Goal: Information Seeking & Learning: Find contact information

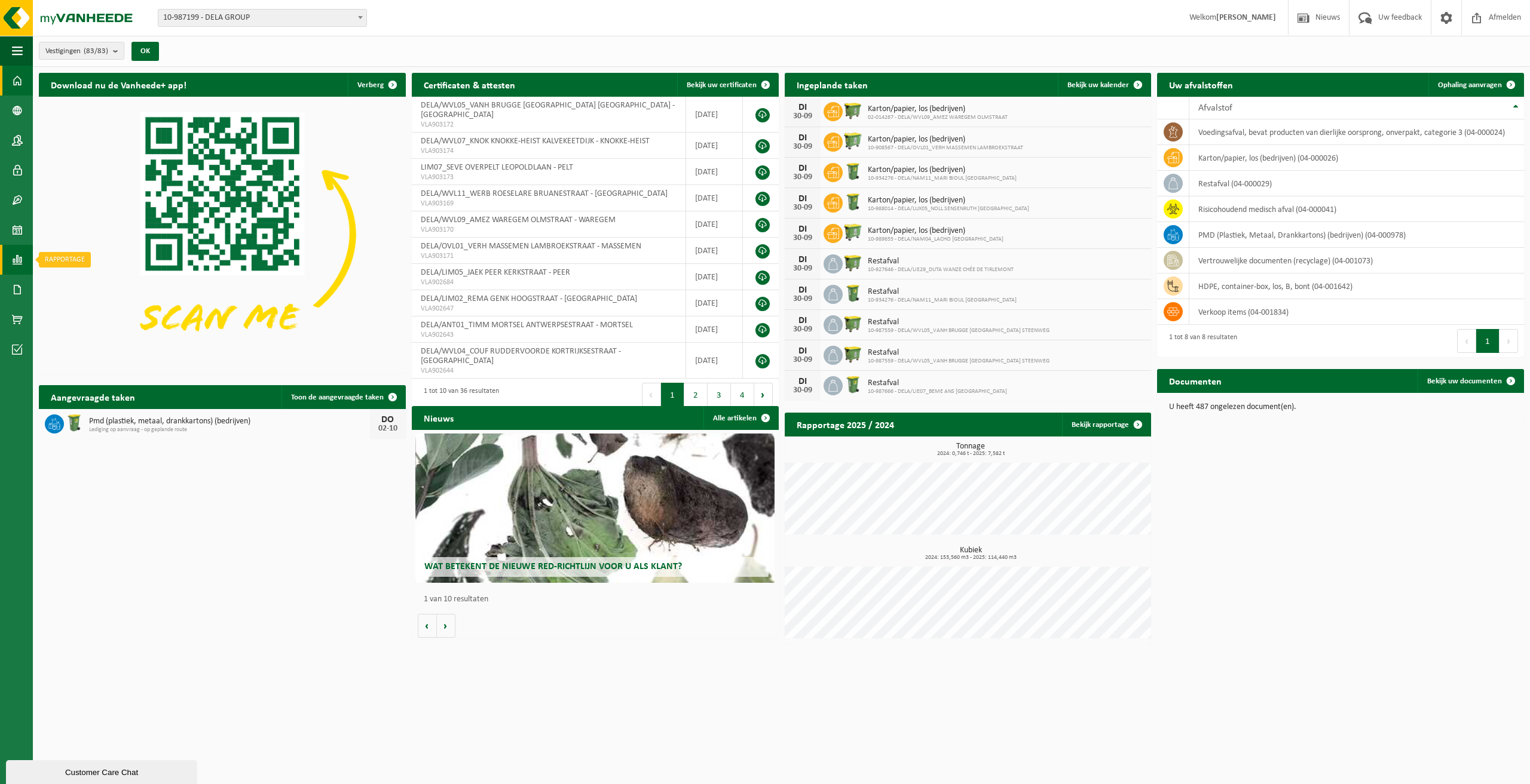
click at [18, 252] on span at bounding box center [18, 260] width 11 height 30
click at [81, 251] on span "In grafiekvorm" at bounding box center [96, 260] width 54 height 22
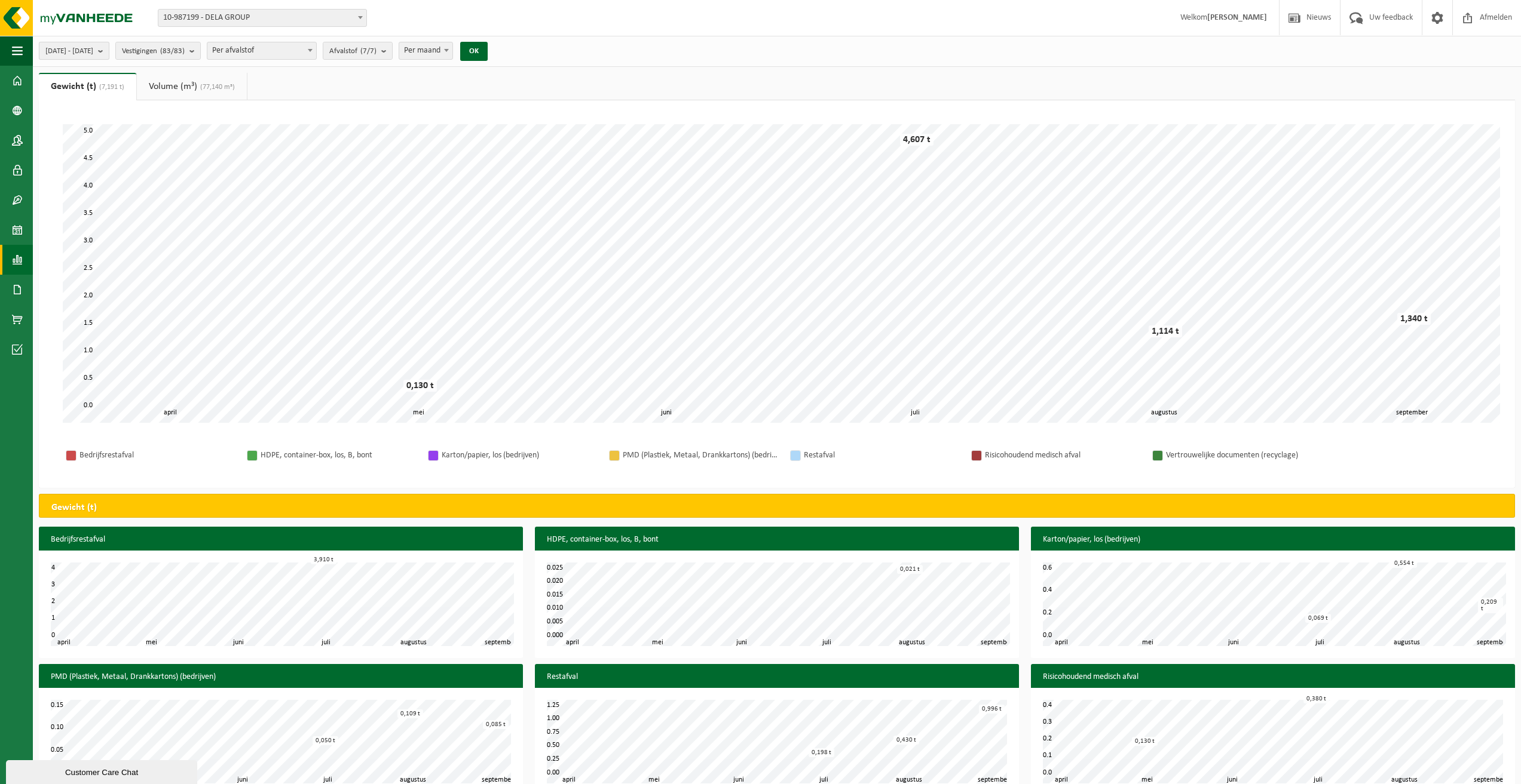
click at [93, 49] on span "2025-04-01 - 2025-09-30" at bounding box center [69, 51] width 48 height 18
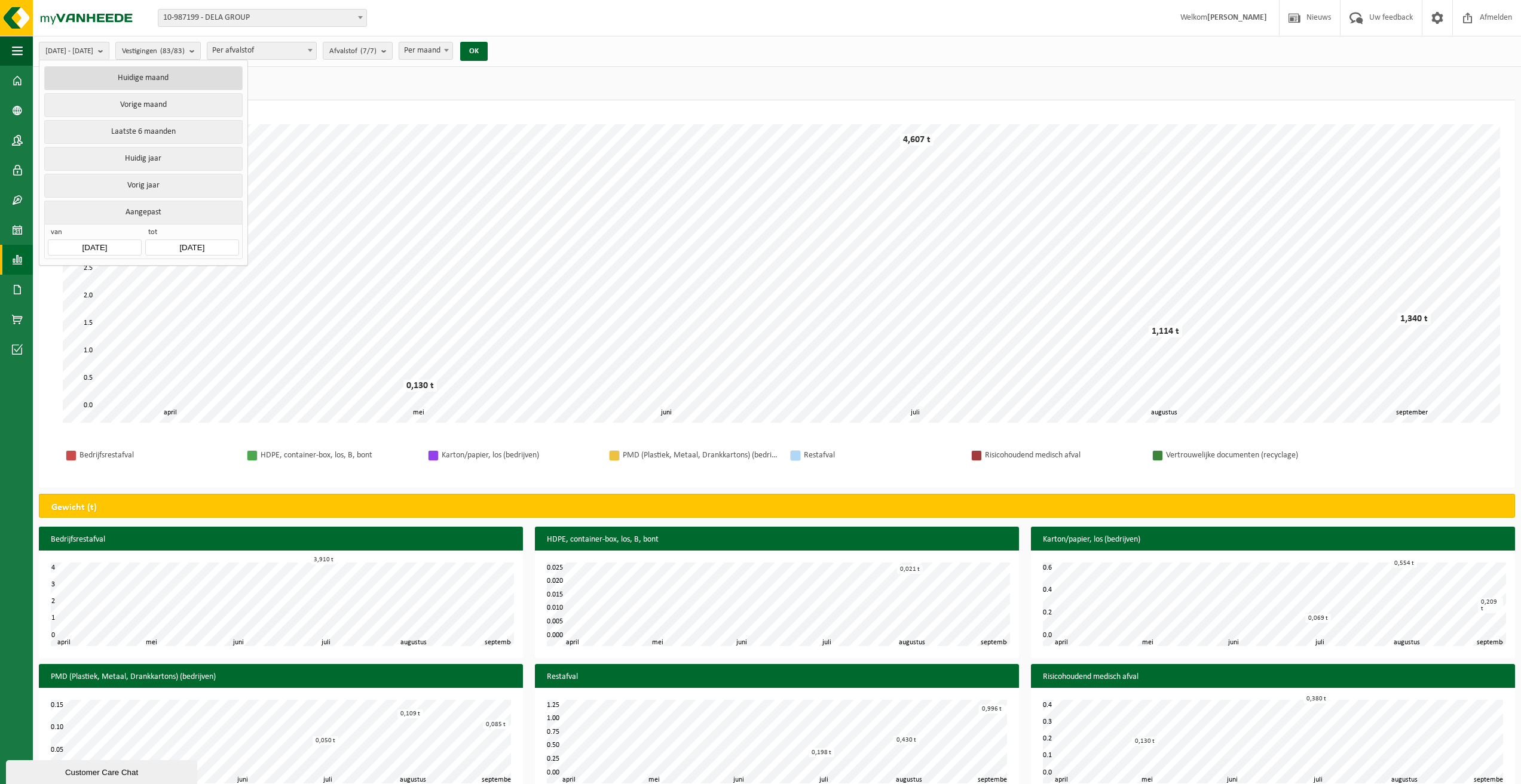
click at [165, 78] on button "Huidige maand" at bounding box center [143, 78] width 198 height 24
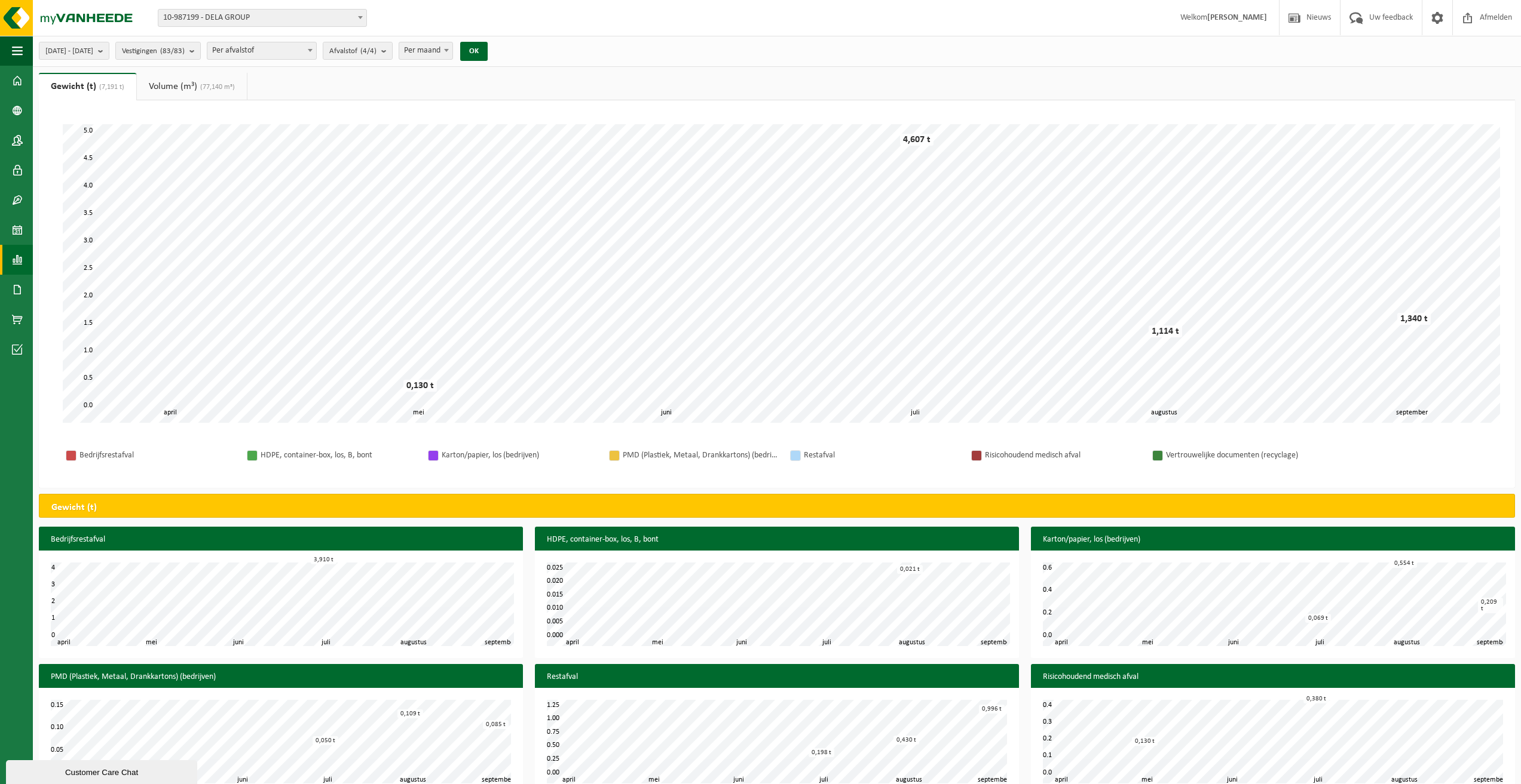
click at [191, 82] on link "Volume (m³) (77,140 m³)" at bounding box center [192, 86] width 110 height 27
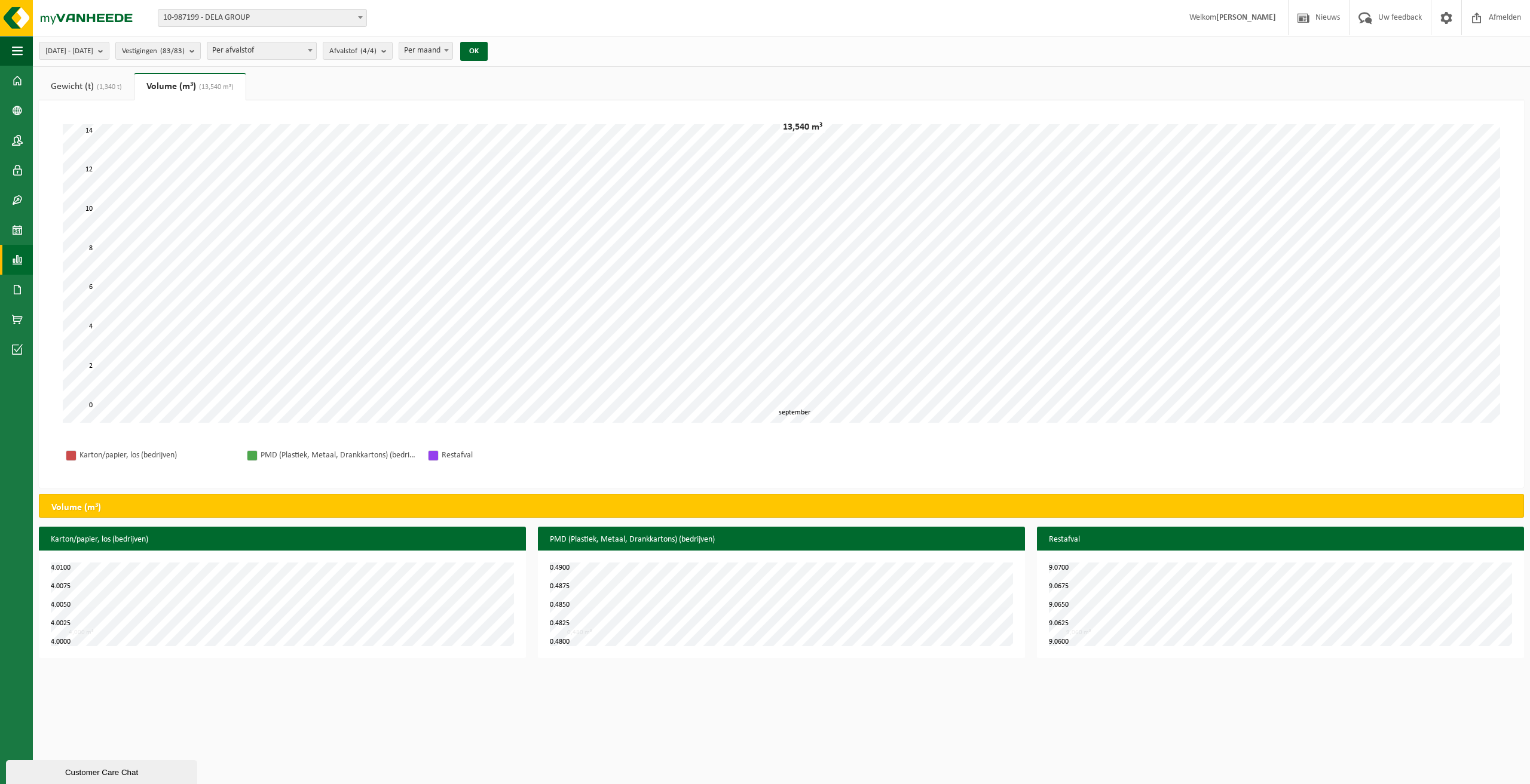
click at [112, 81] on link "Gewicht (t) (1,340 t)" at bounding box center [87, 86] width 95 height 27
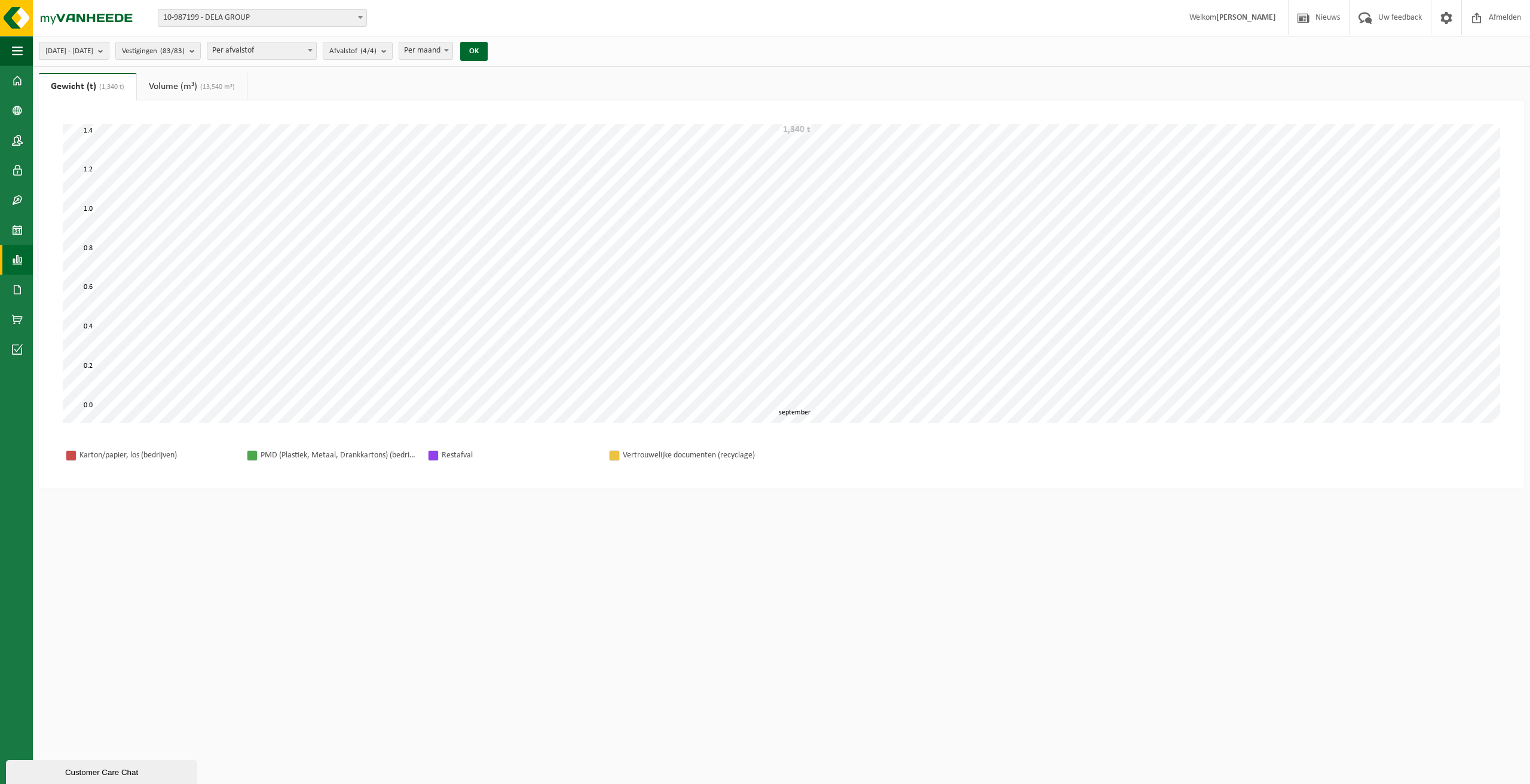
click at [93, 48] on span "2025-09-01 - 2025-09-30" at bounding box center [69, 51] width 48 height 18
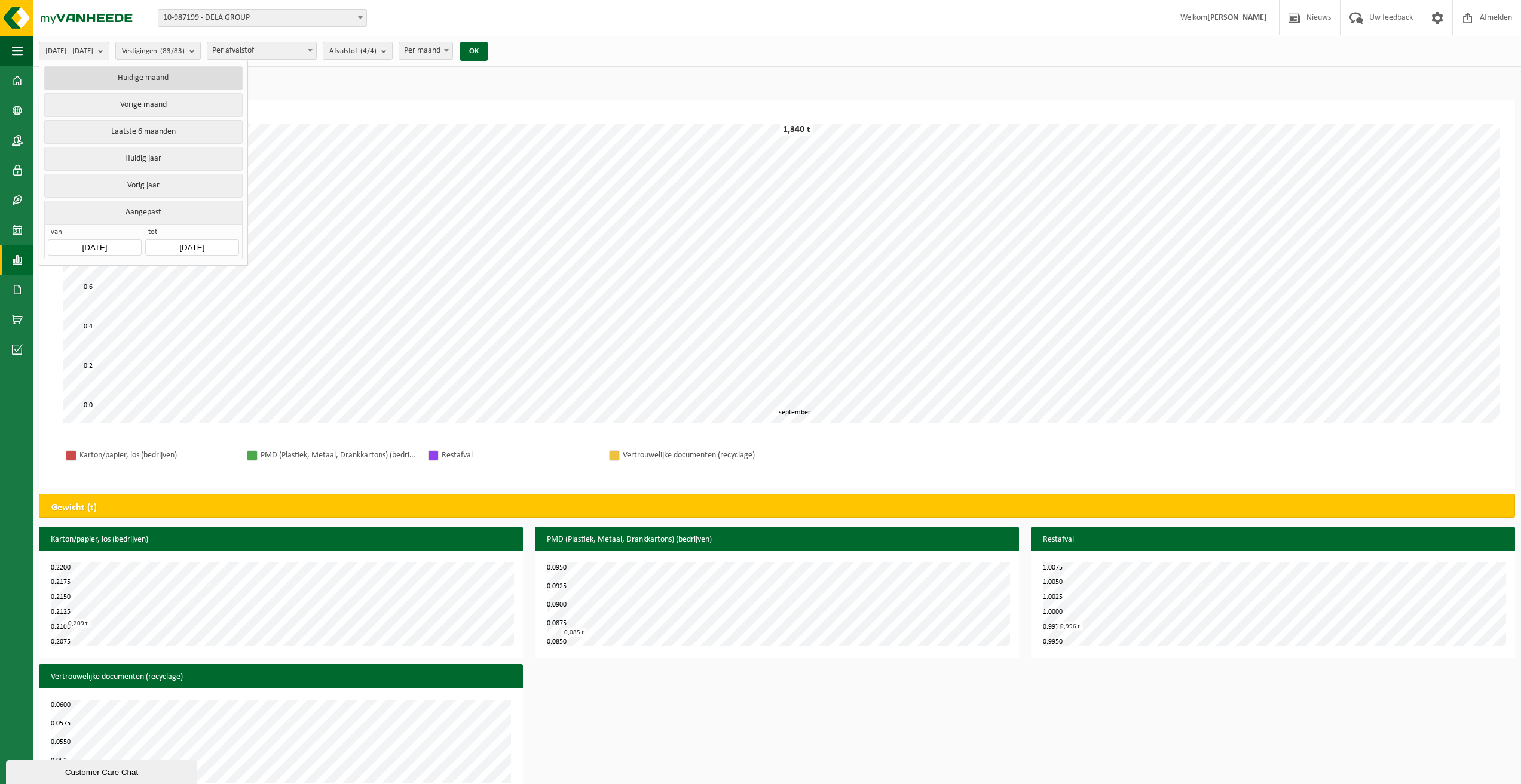
click at [173, 88] on button "Huidige maand" at bounding box center [143, 78] width 198 height 24
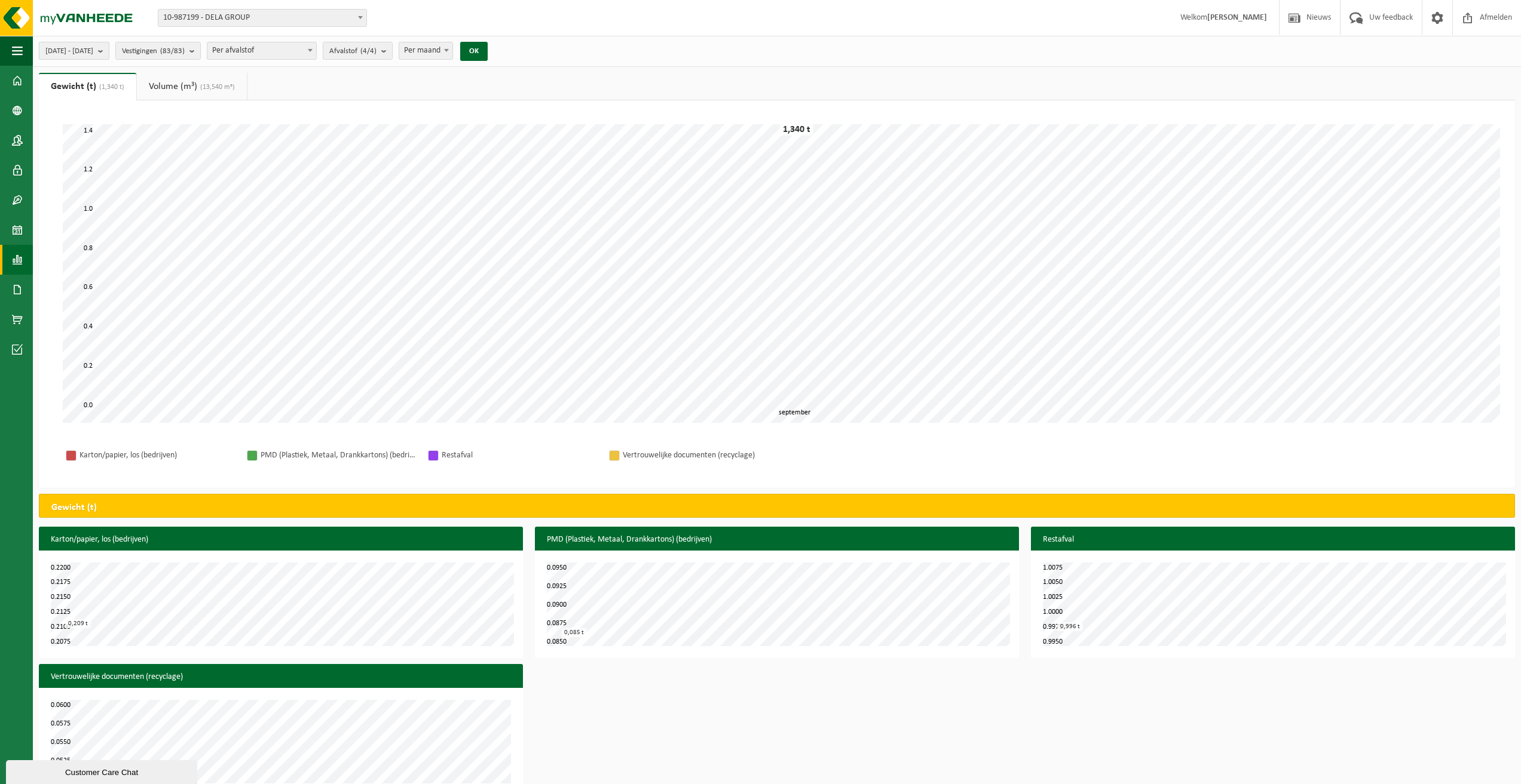
click at [93, 59] on span "2025-09-01 - 2025-09-30" at bounding box center [69, 51] width 48 height 18
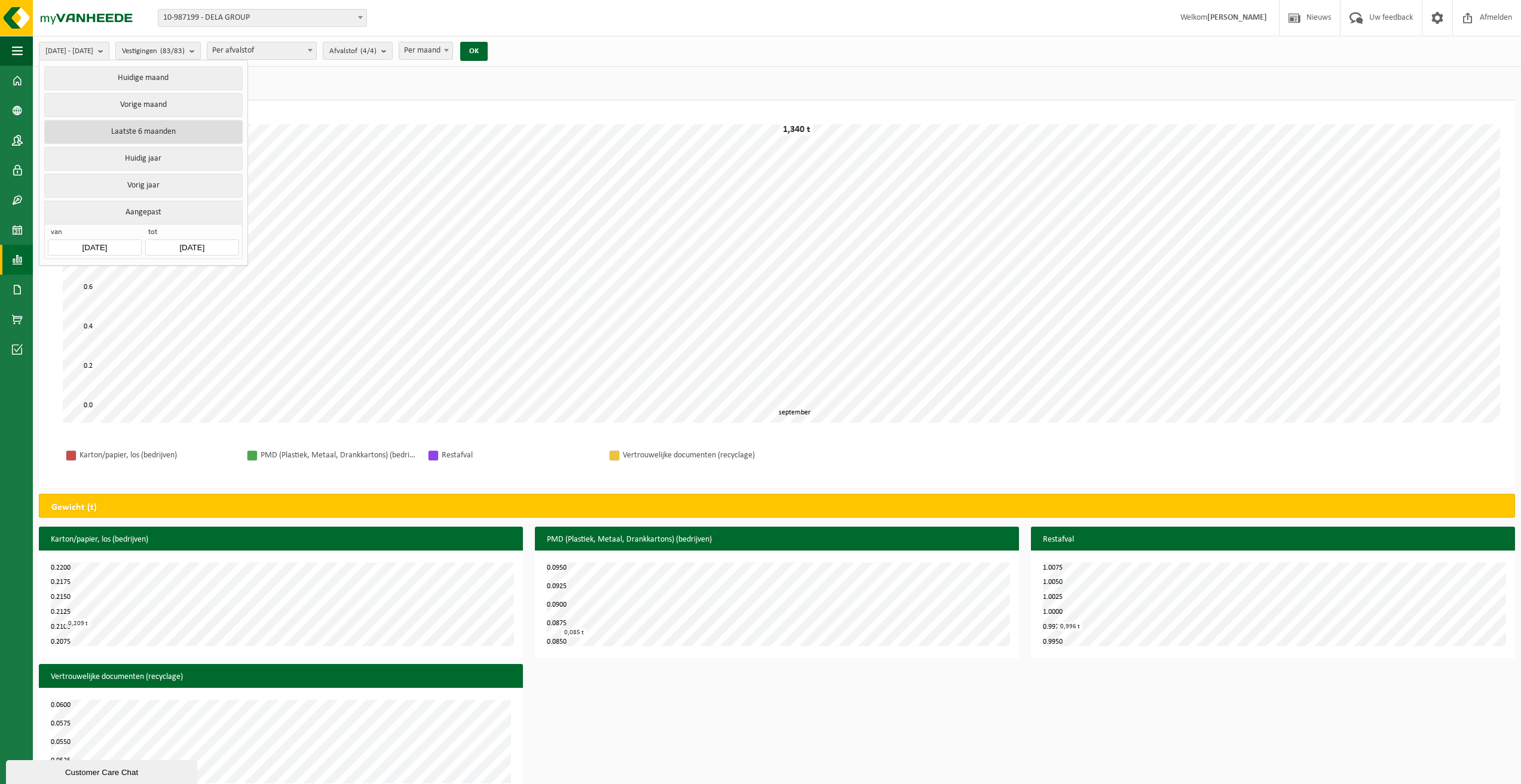
click at [184, 131] on button "Laatste 6 maanden" at bounding box center [143, 132] width 198 height 24
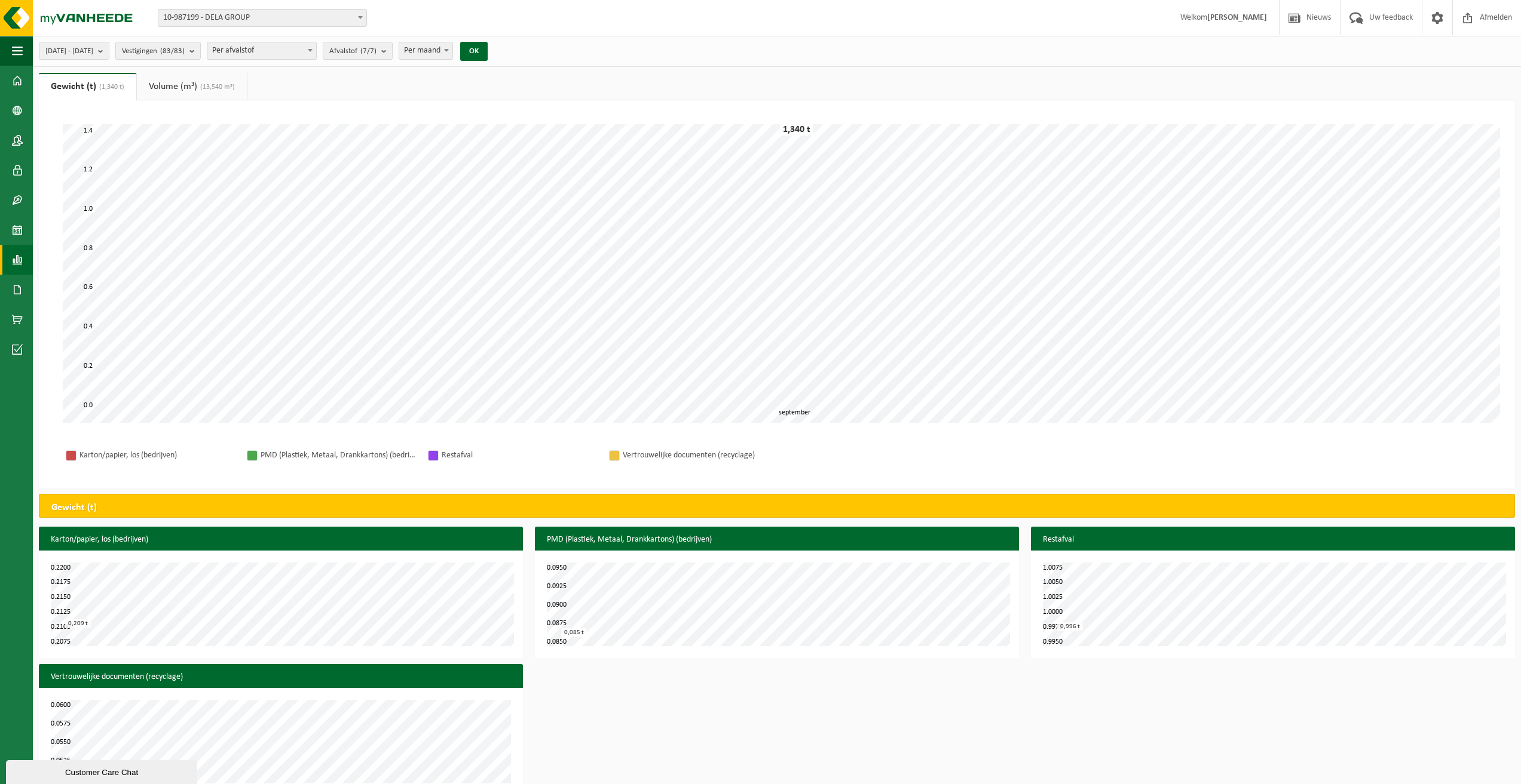
click at [228, 79] on link "Volume (m³) (13,540 m³)" at bounding box center [192, 86] width 110 height 27
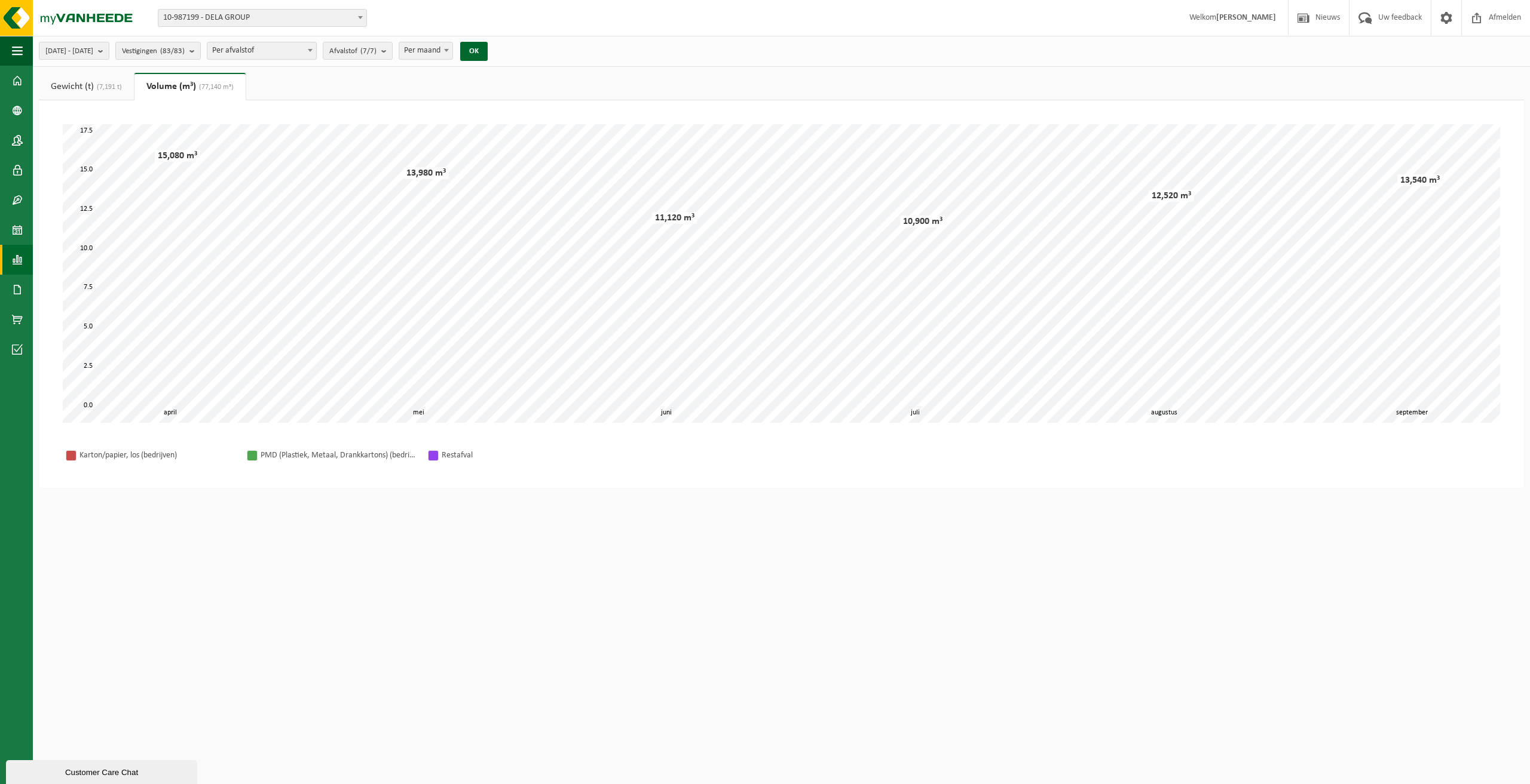
click at [88, 82] on link "Gewicht (t) (7,191 t)" at bounding box center [87, 86] width 95 height 27
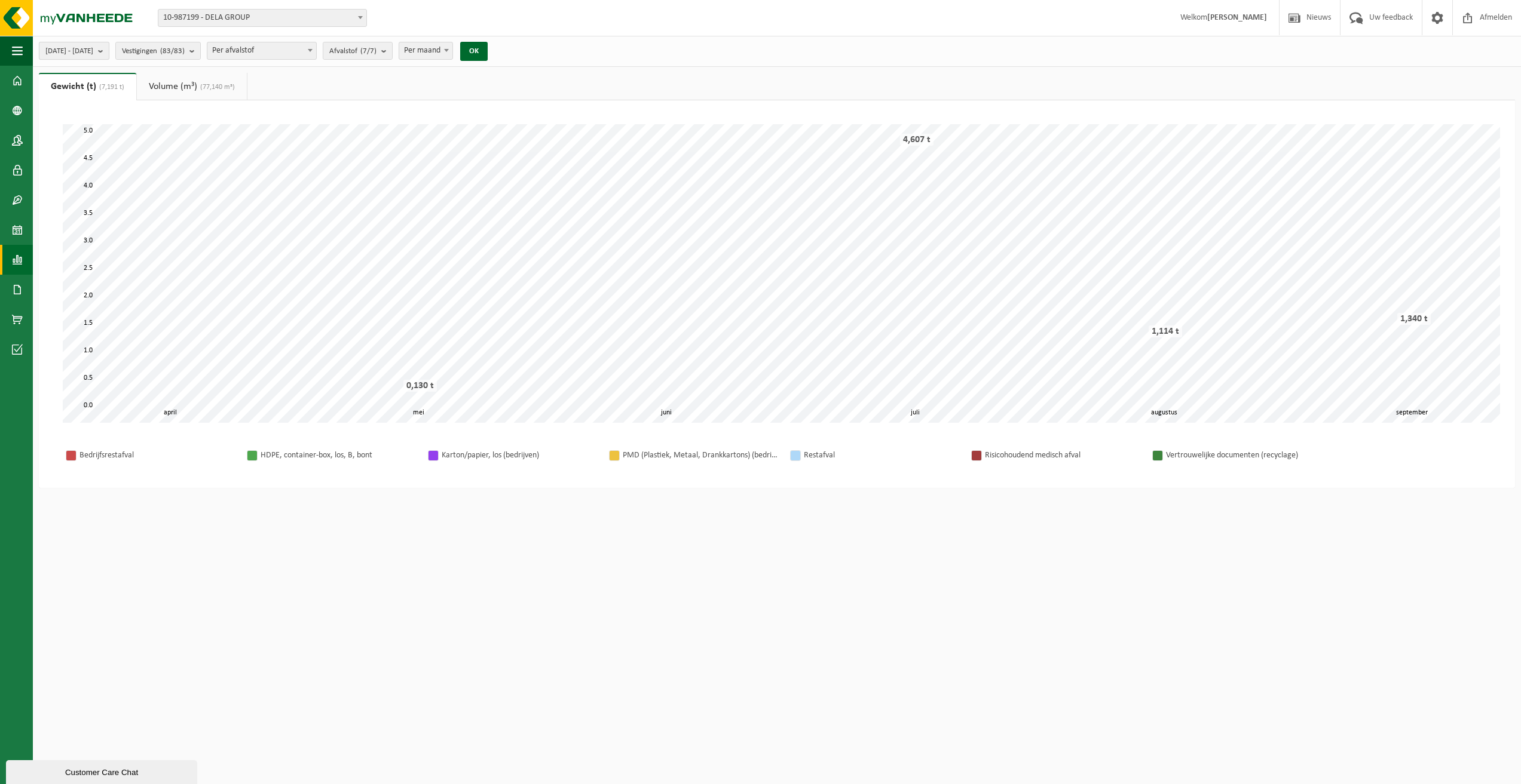
click at [93, 56] on span "2025-04-01 - 2025-09-30" at bounding box center [69, 51] width 48 height 18
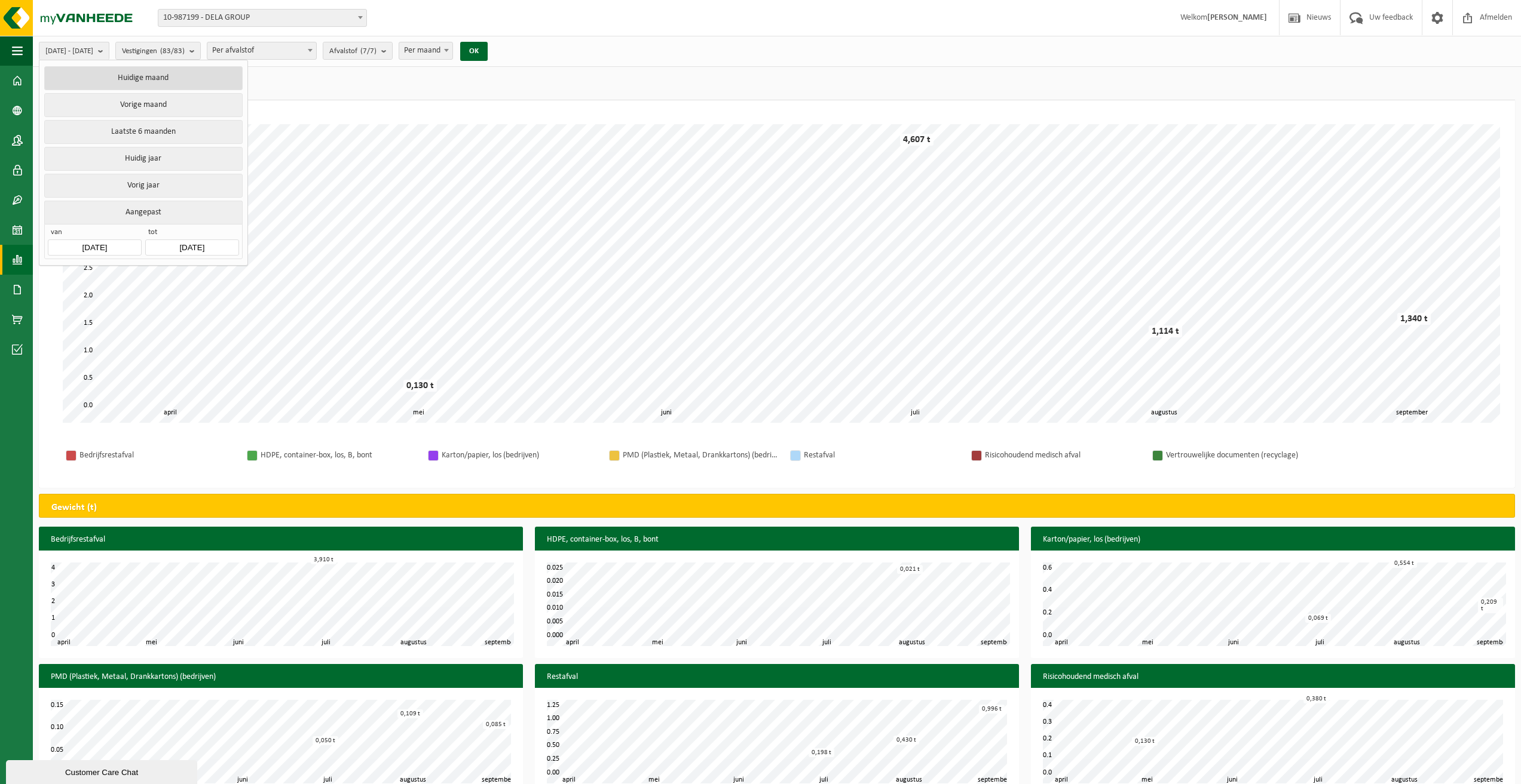
click at [155, 86] on button "Huidige maand" at bounding box center [143, 78] width 198 height 24
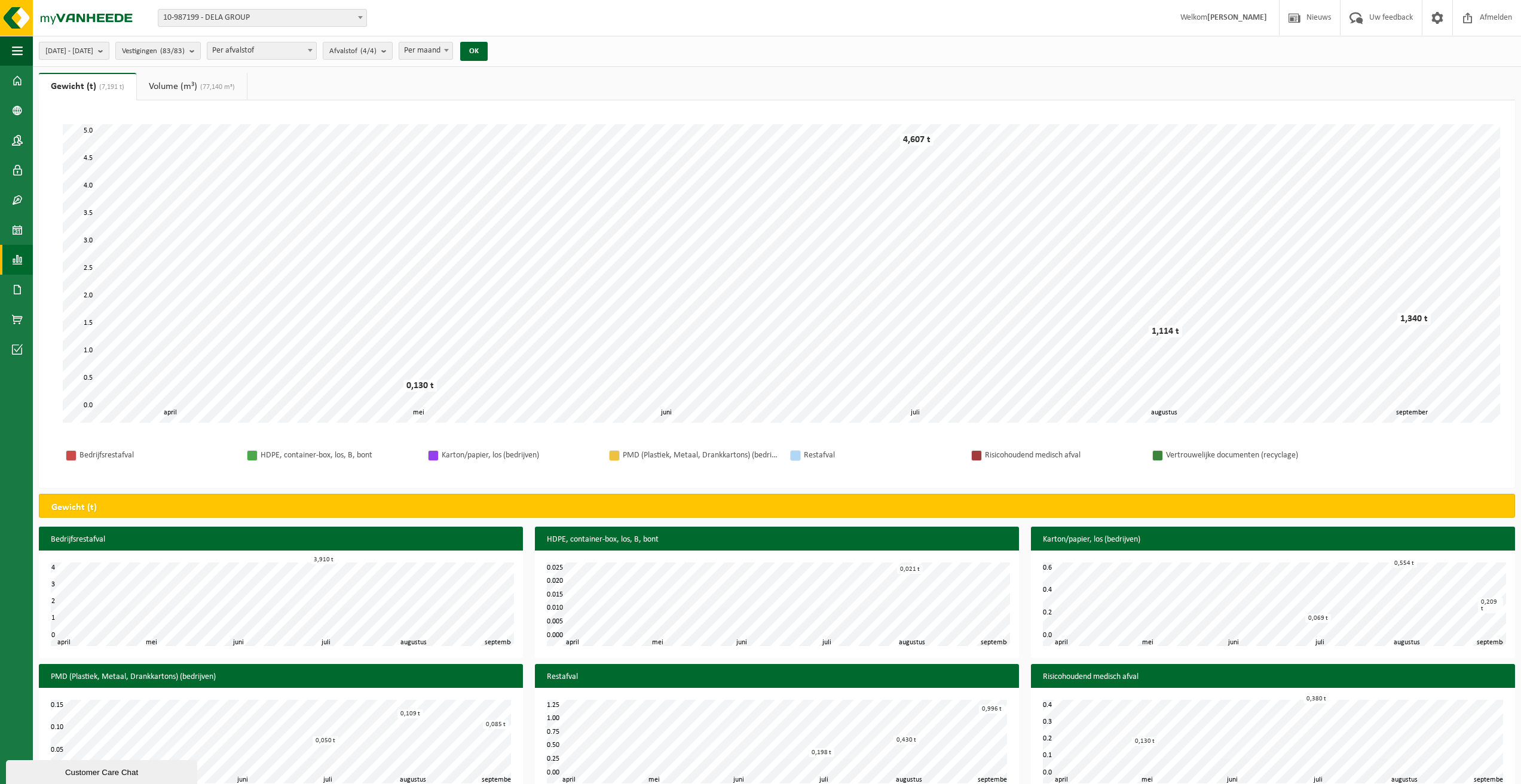
click at [93, 54] on span "2025-09-01 - 2025-09-30" at bounding box center [69, 51] width 48 height 18
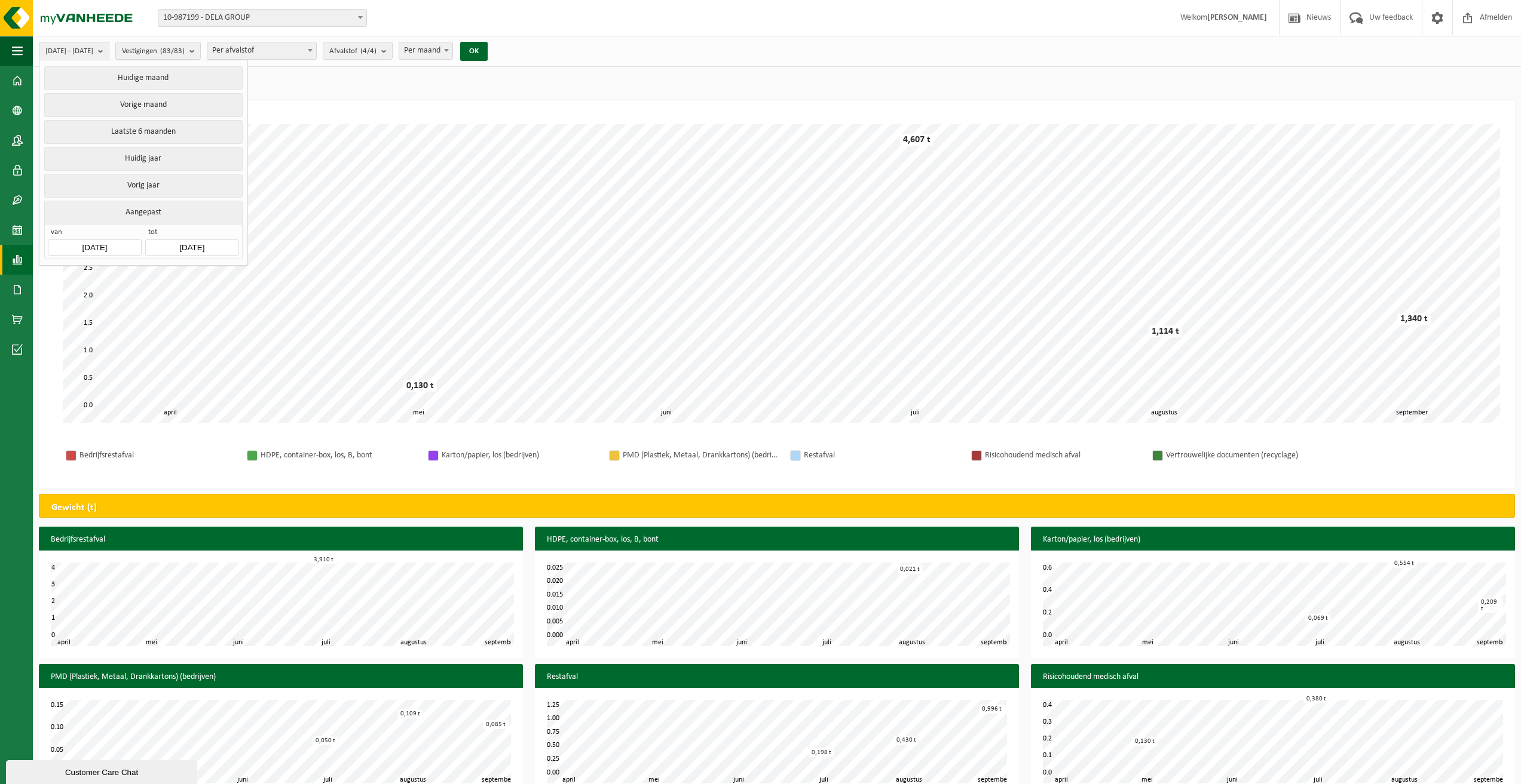
click at [107, 247] on input "2025-09-01" at bounding box center [94, 247] width 93 height 16
click at [379, 76] on ul "Gewicht (t) (7,191 t) Volume (m³) (77,140 m³)" at bounding box center [777, 86] width 1476 height 27
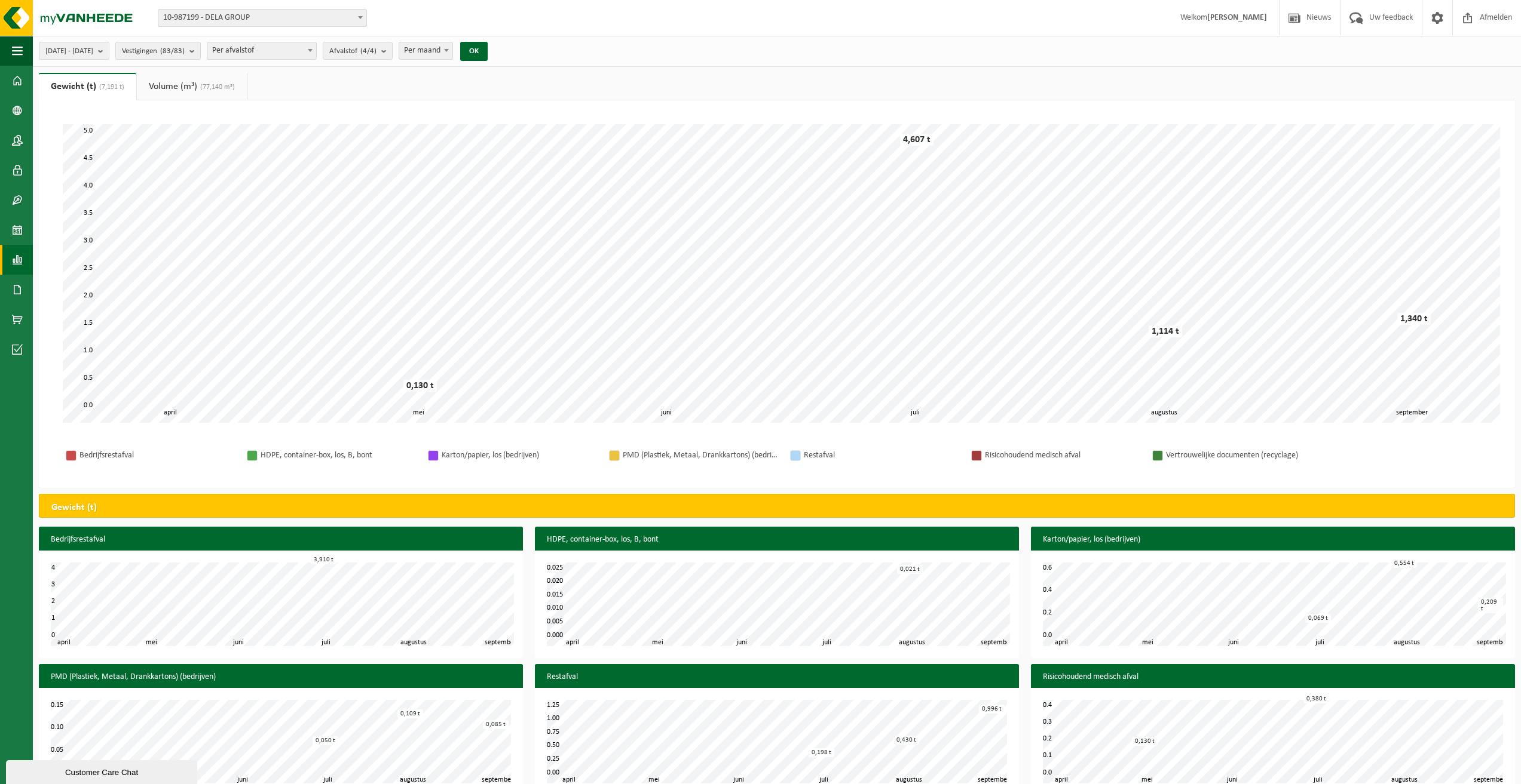
click at [189, 80] on link "Volume (m³) (77,140 m³)" at bounding box center [192, 86] width 110 height 27
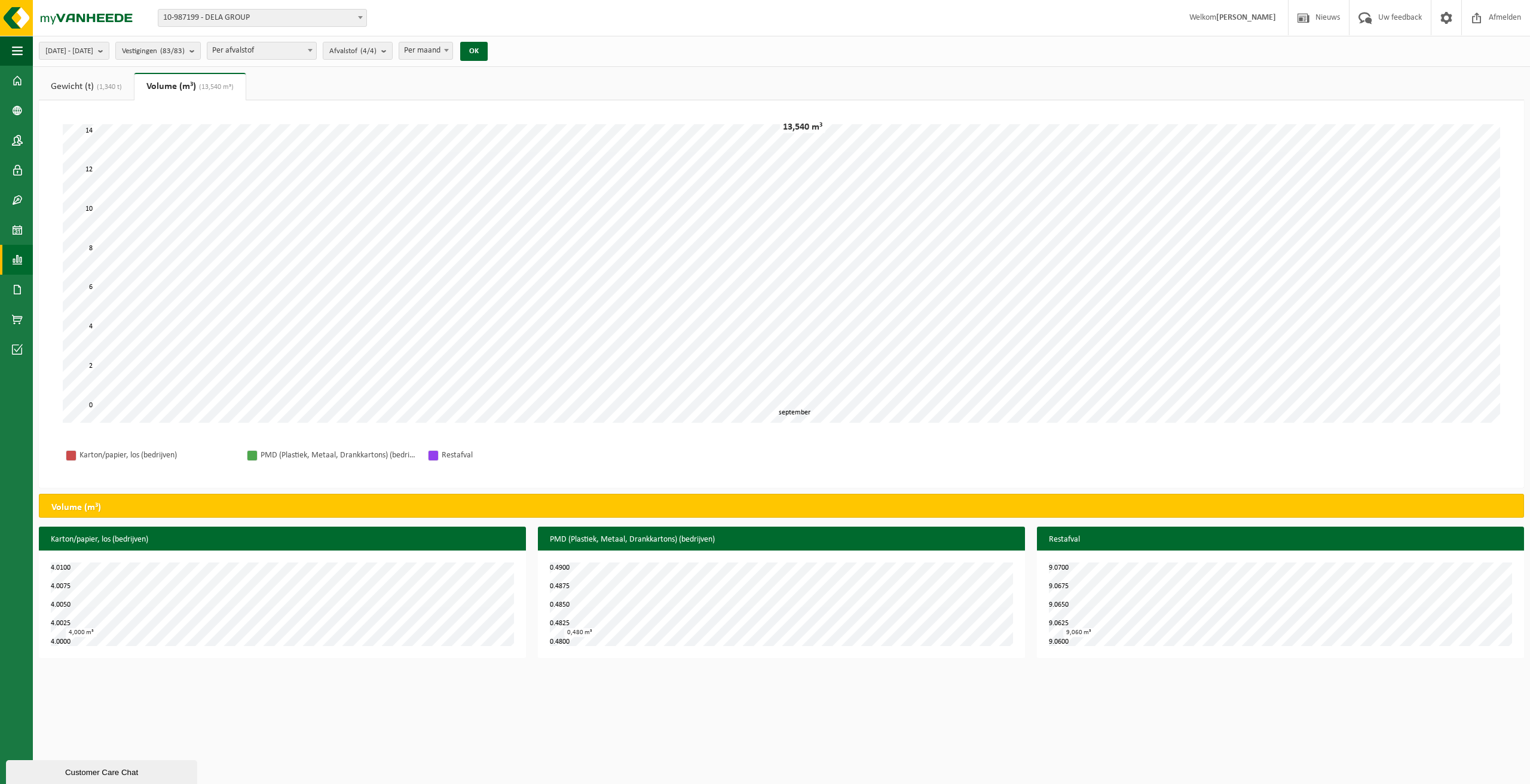
click at [109, 86] on span "(1,340 t)" at bounding box center [108, 88] width 28 height 7
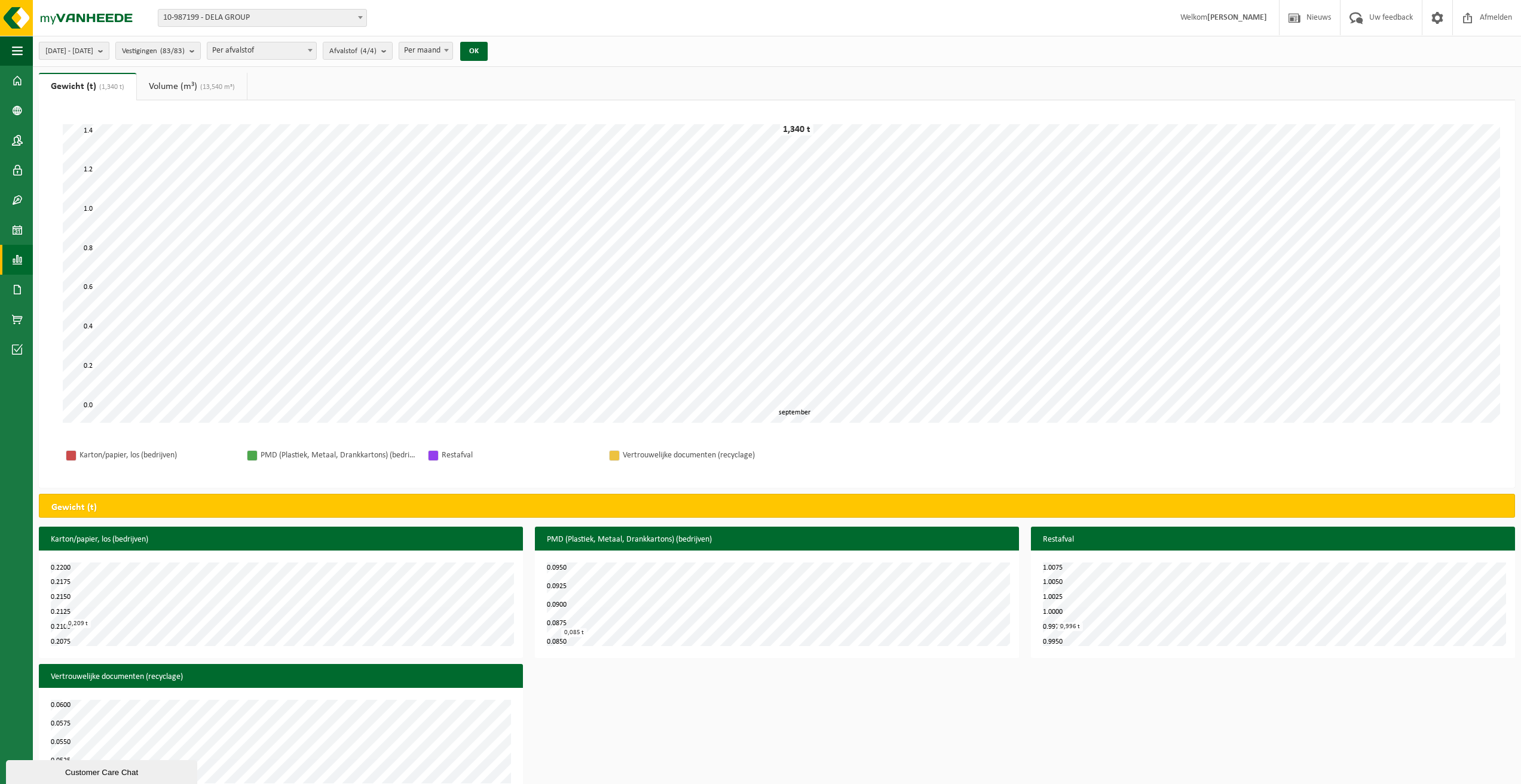
click at [93, 57] on span "2025-09-01 - 2025-09-30" at bounding box center [69, 51] width 48 height 18
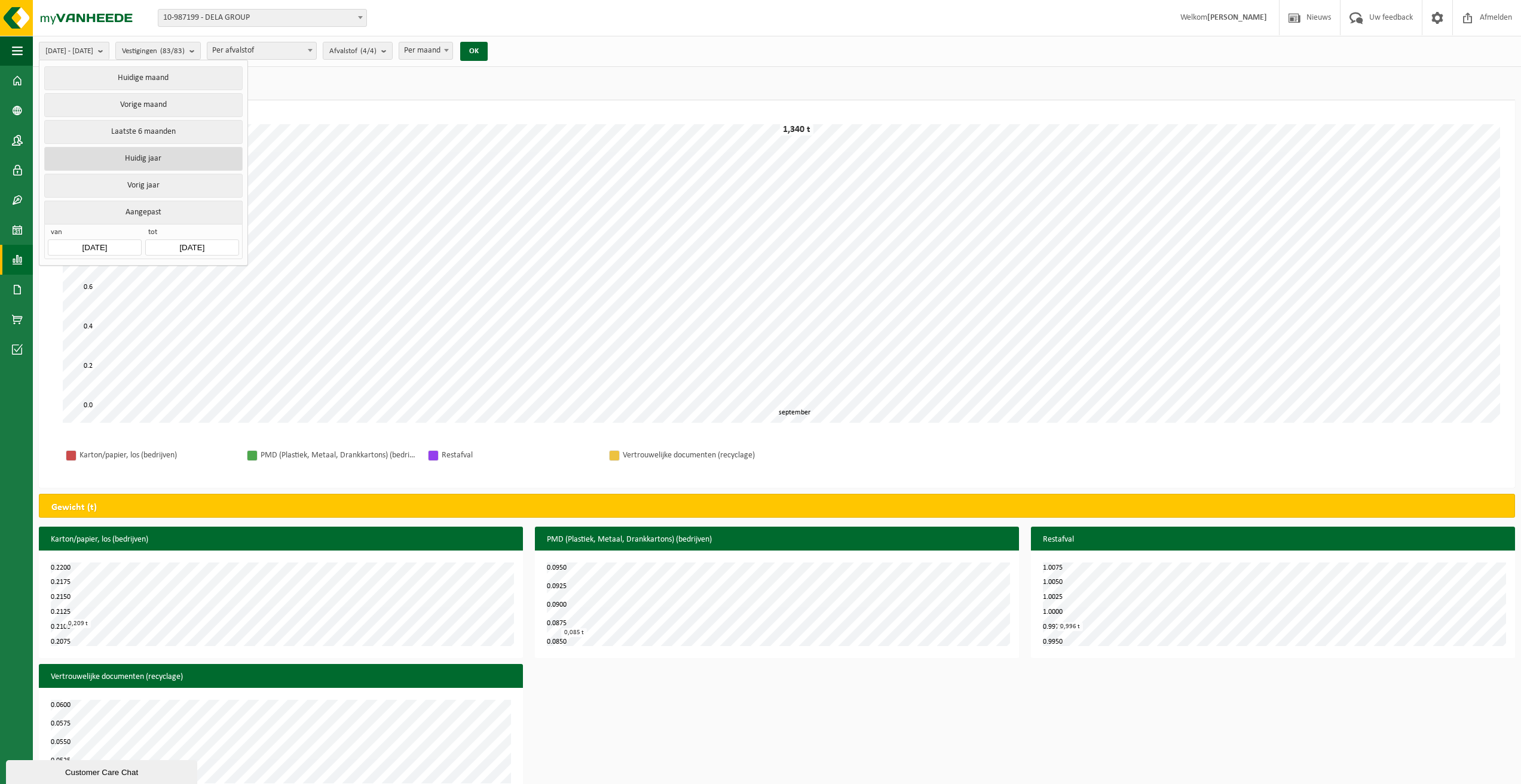
click at [156, 160] on button "Huidig jaar" at bounding box center [143, 159] width 198 height 24
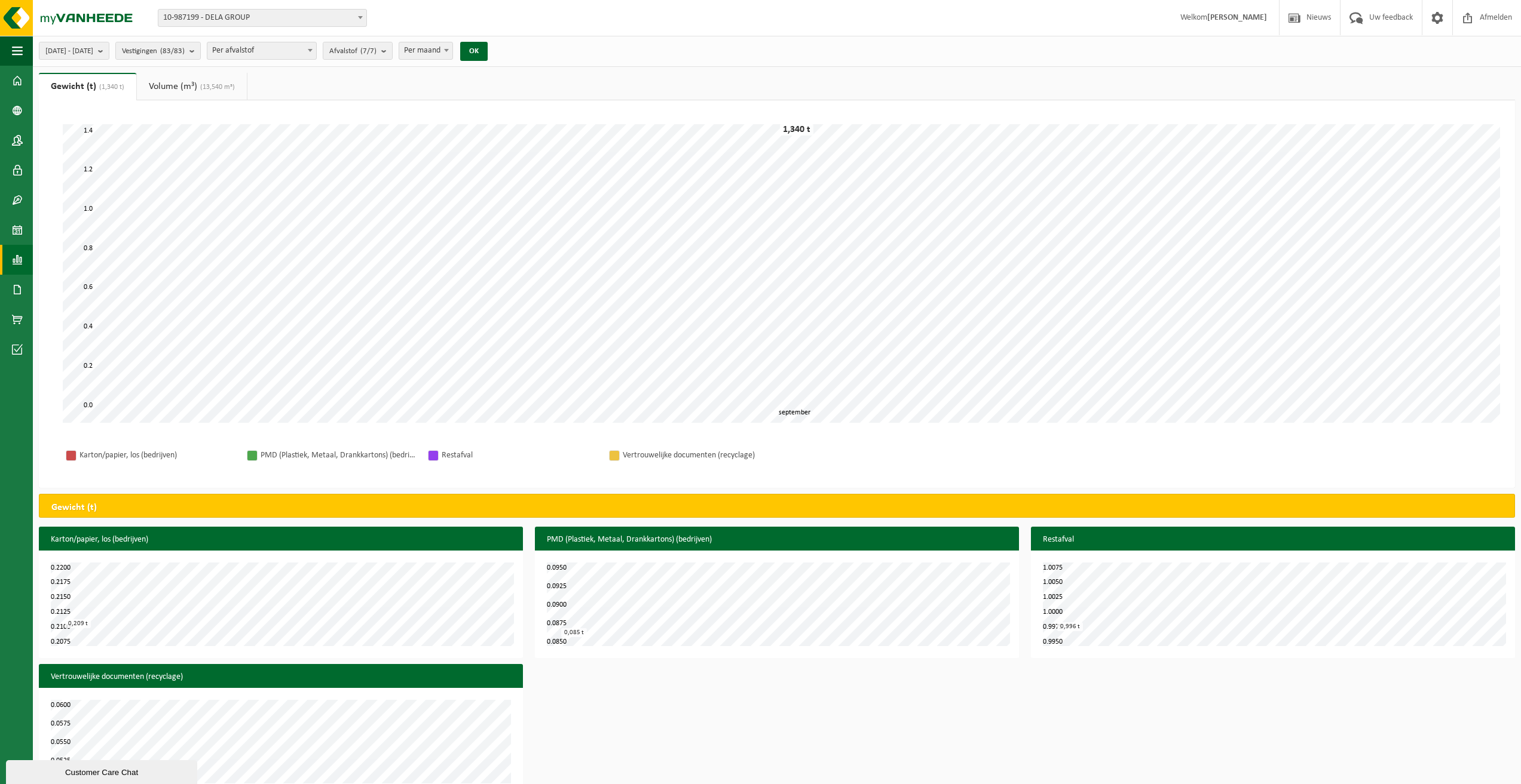
click at [159, 99] on link "Volume (m³) (13,540 m³)" at bounding box center [192, 86] width 110 height 27
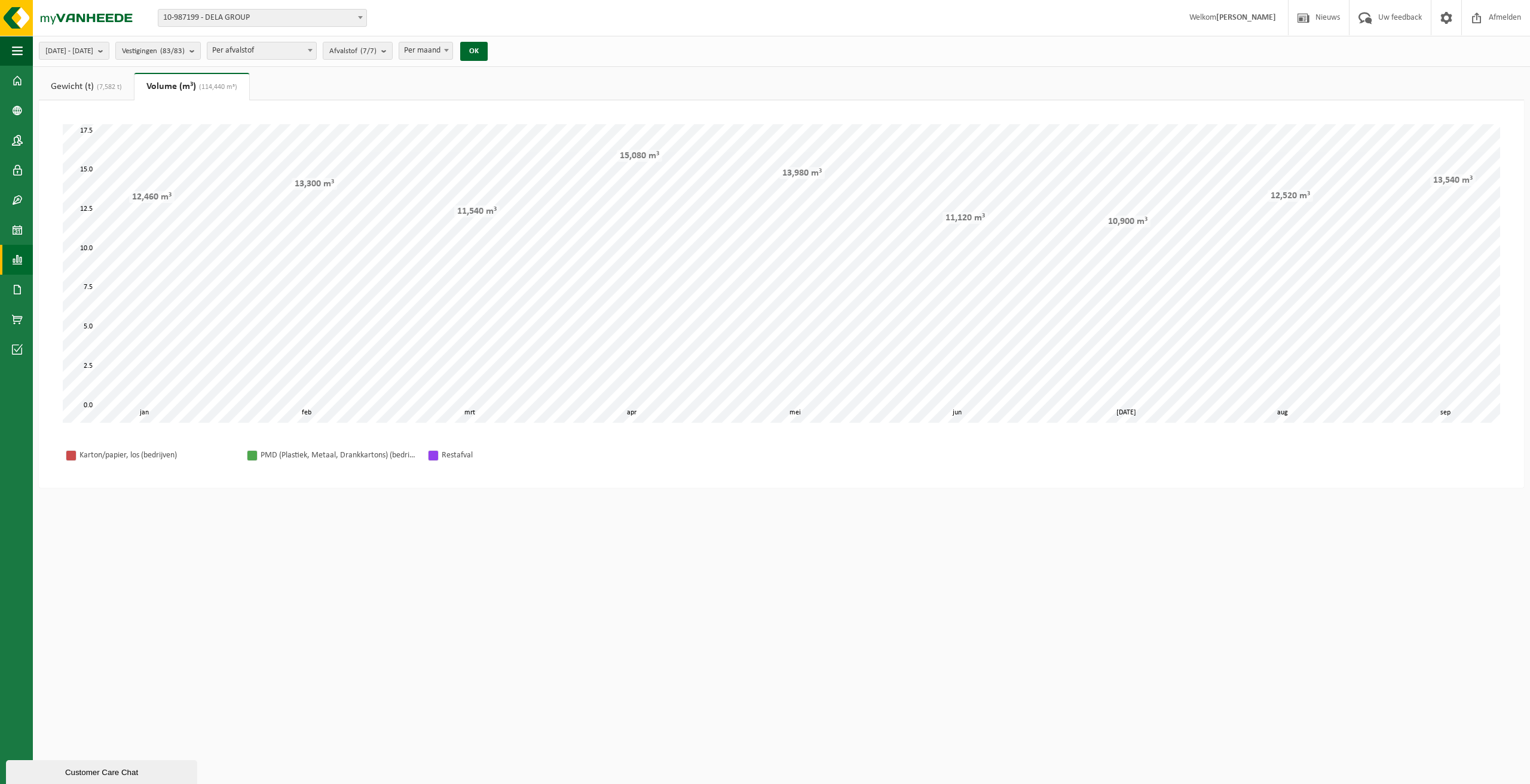
click at [114, 84] on span "(7,582 t)" at bounding box center [108, 88] width 28 height 7
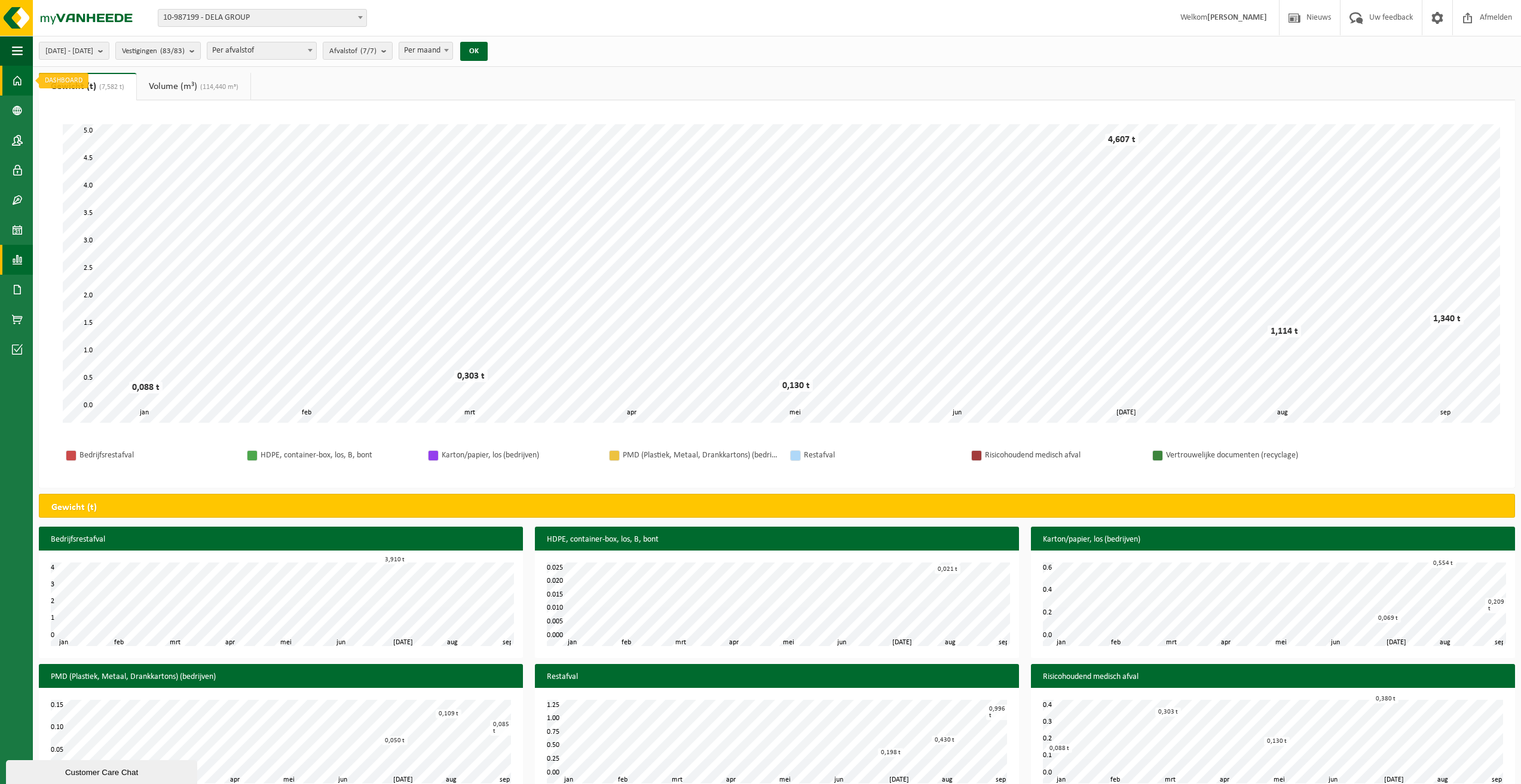
click at [16, 73] on span at bounding box center [18, 80] width 11 height 30
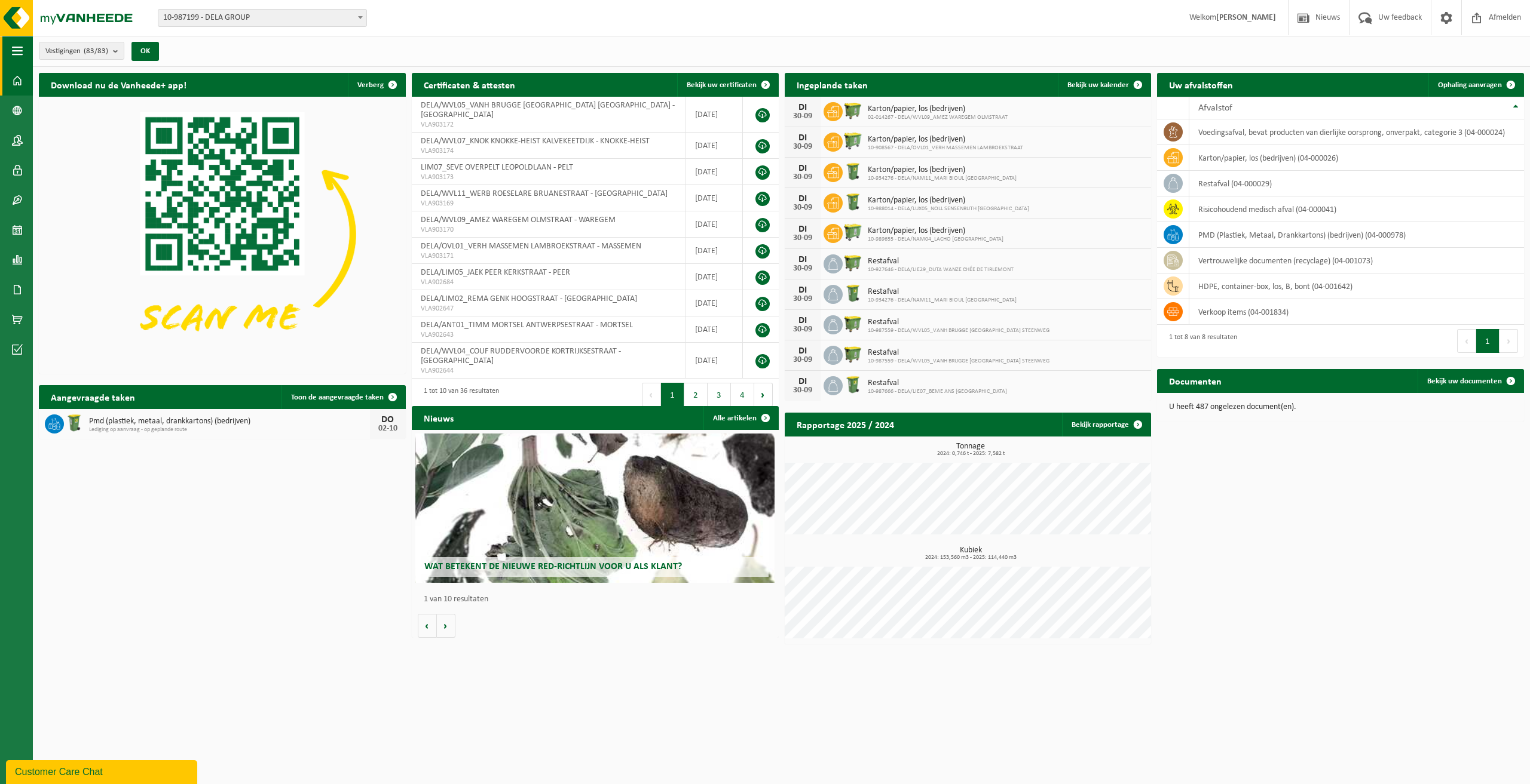
click at [25, 56] on button "Navigatie" at bounding box center [16, 50] width 33 height 30
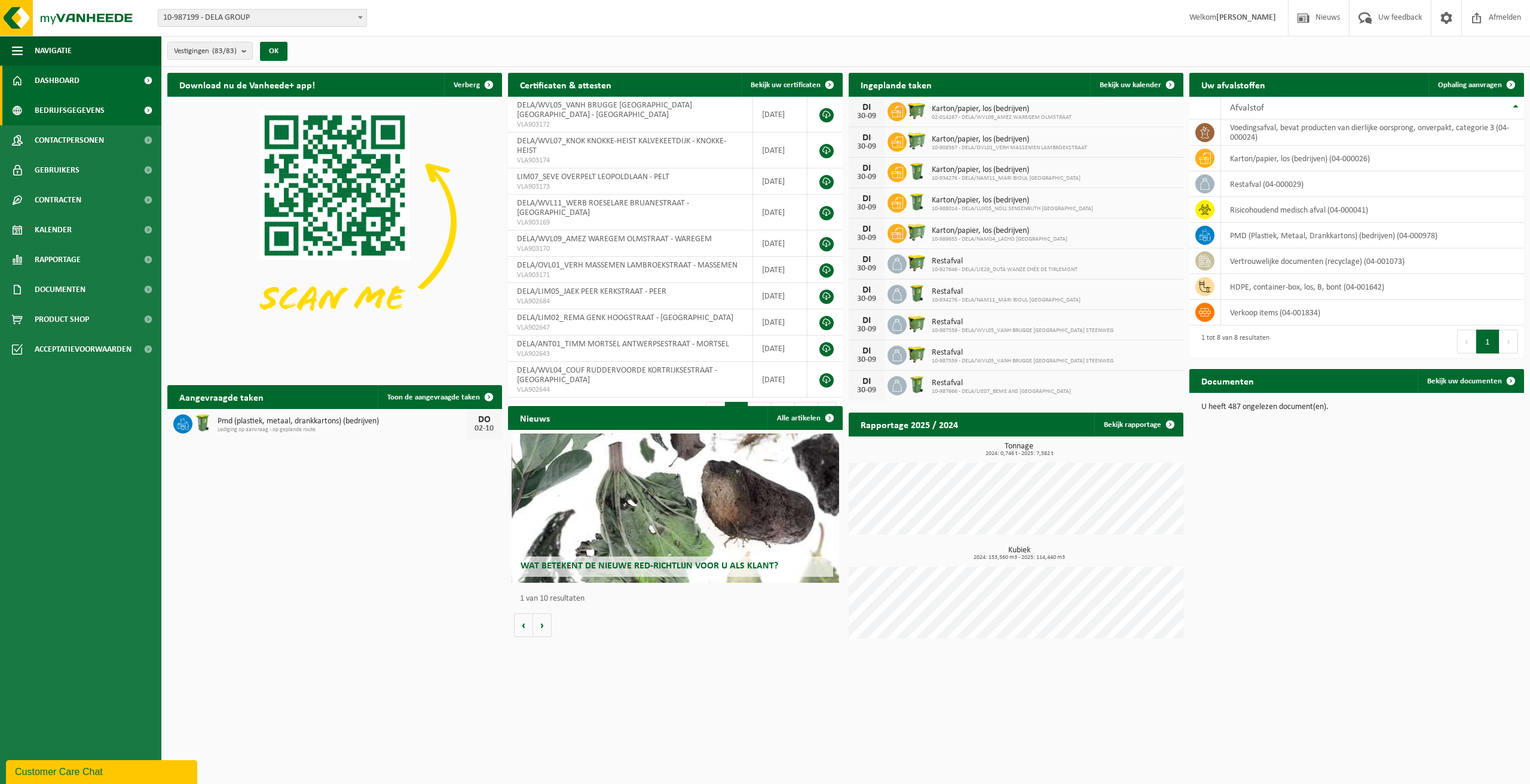
click at [77, 101] on span "Bedrijfsgegevens" at bounding box center [69, 111] width 70 height 30
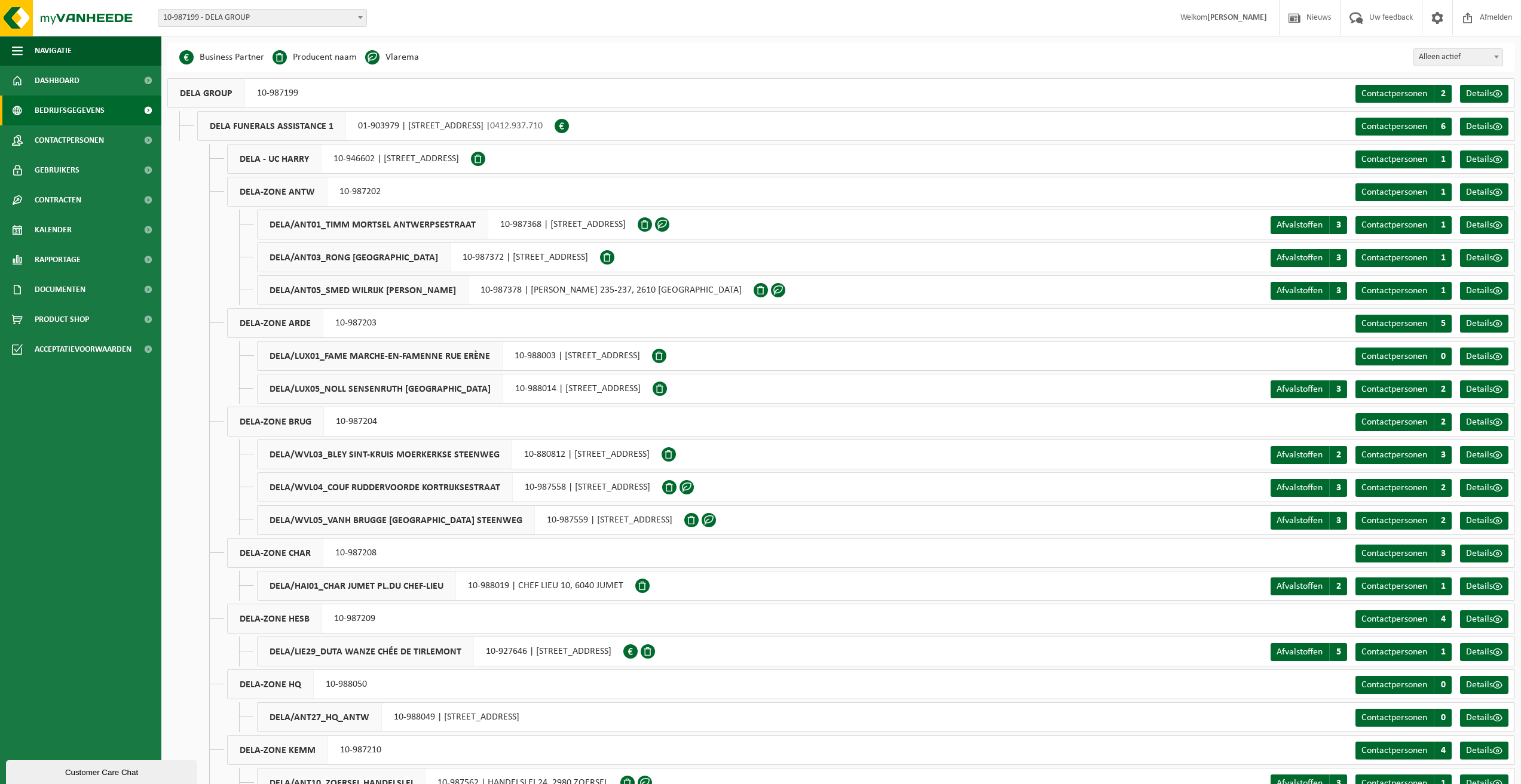
drag, startPoint x: 324, startPoint y: 547, endPoint x: 277, endPoint y: 182, distance: 368.0
click at [95, 140] on span "Contactpersonen" at bounding box center [69, 141] width 69 height 30
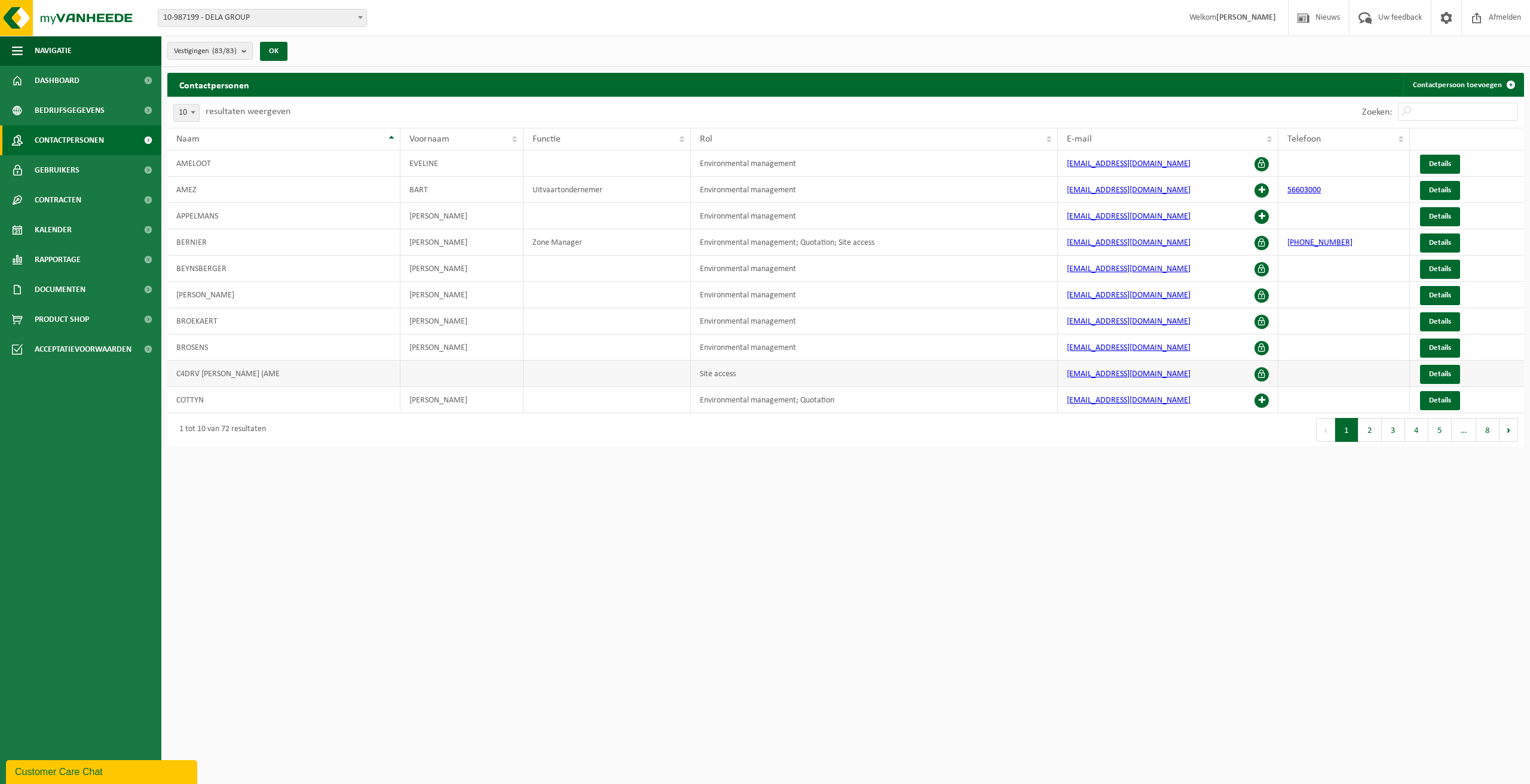
drag, startPoint x: 235, startPoint y: 370, endPoint x: 315, endPoint y: 367, distance: 80.1
click at [315, 367] on td "C4DRV [PERSON_NAME] (AME" at bounding box center [283, 374] width 233 height 26
click at [286, 472] on html "Vestiging: 10-987199 - DELA GROUP 01-903979 - DELA FUNERALS ASSISTANCE 1 - [GEO…" at bounding box center [765, 392] width 1530 height 784
click at [1371, 435] on button "2" at bounding box center [1370, 431] width 23 height 24
click at [1397, 433] on button "3" at bounding box center [1393, 431] width 23 height 24
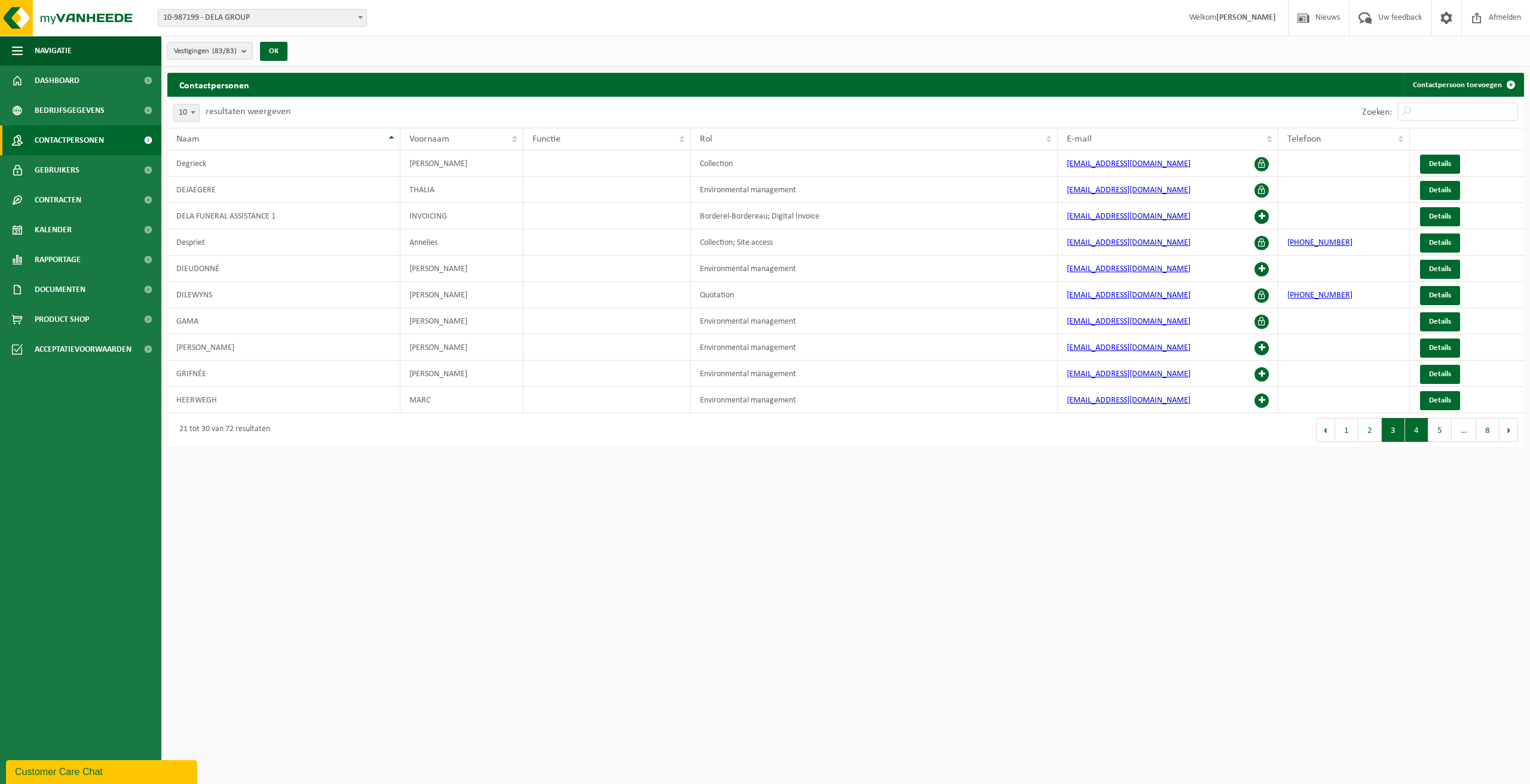
click at [1425, 436] on button "4" at bounding box center [1416, 431] width 23 height 24
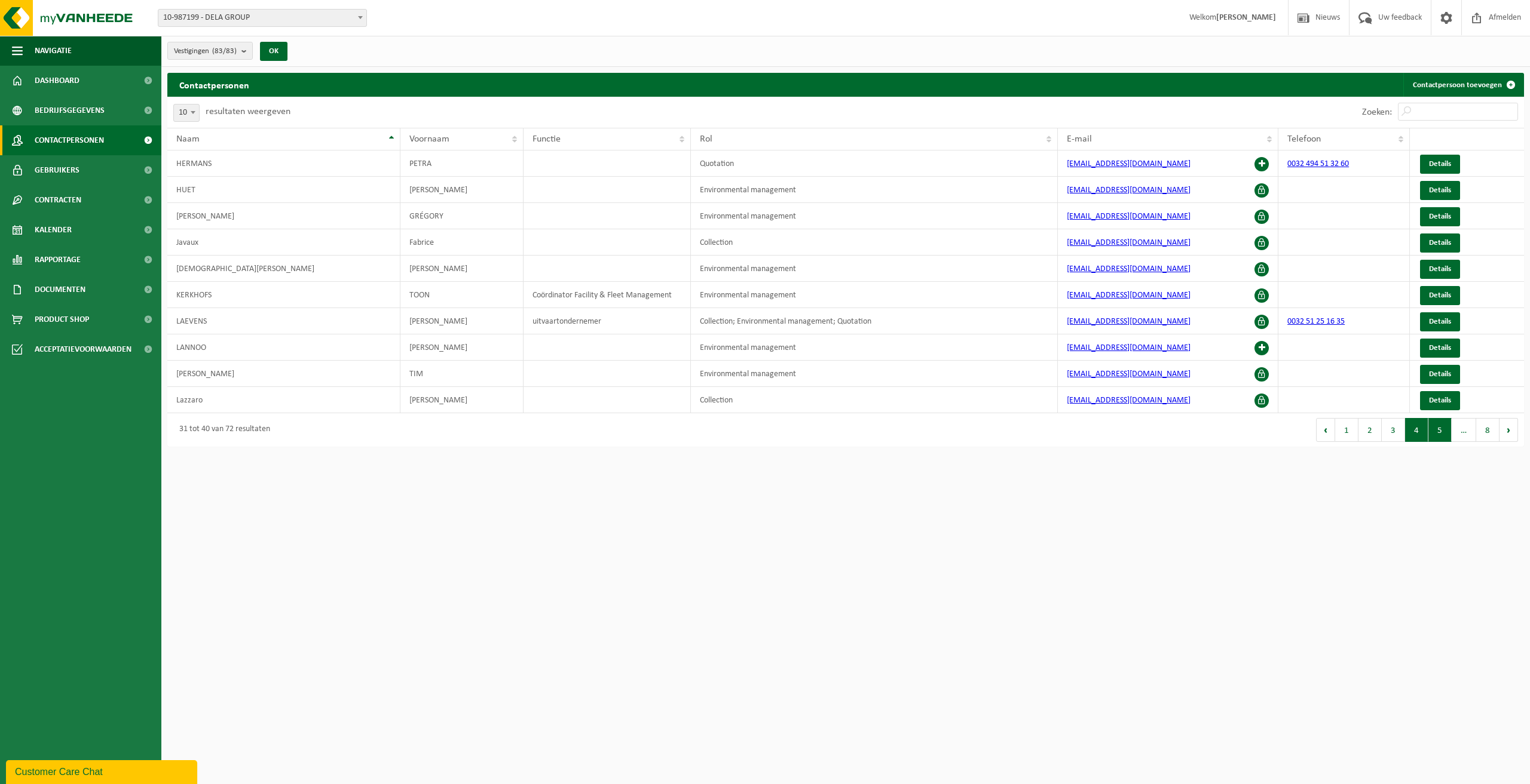
click at [1445, 433] on button "5" at bounding box center [1440, 431] width 23 height 24
